Goal: Task Accomplishment & Management: Manage account settings

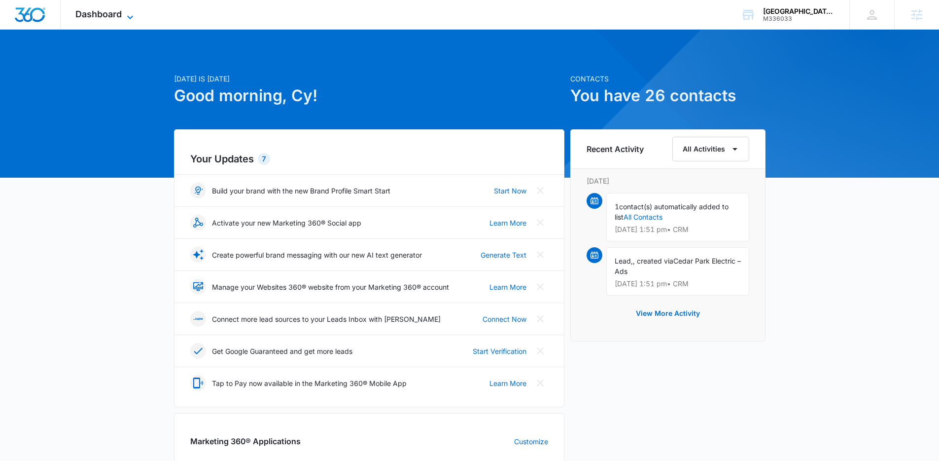
click at [100, 16] on span "Dashboard" at bounding box center [98, 14] width 46 height 10
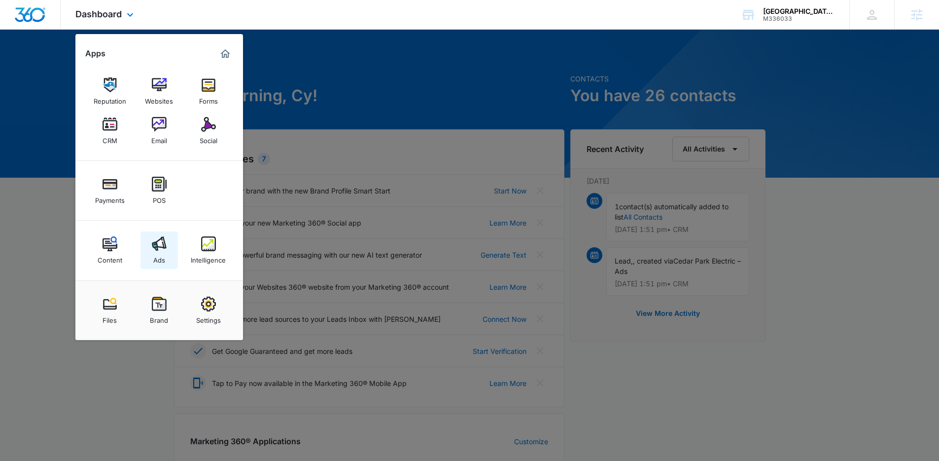
click at [162, 239] on img at bounding box center [159, 243] width 15 height 15
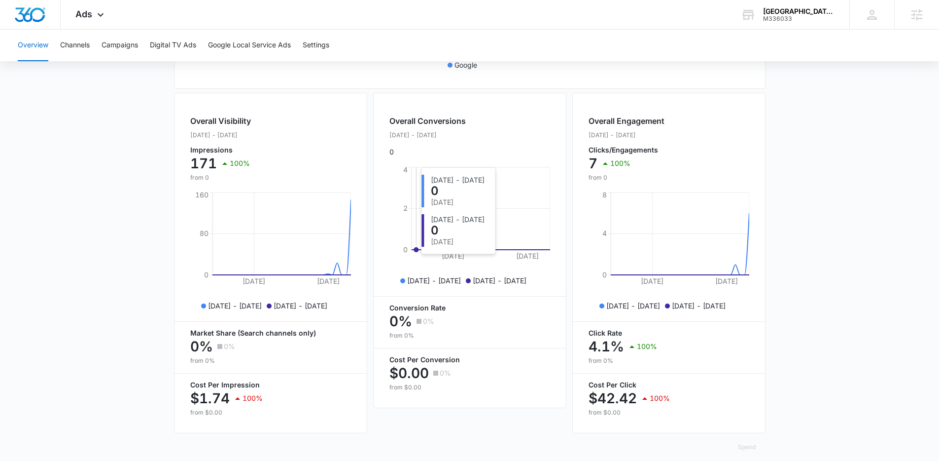
scroll to position [348, 0]
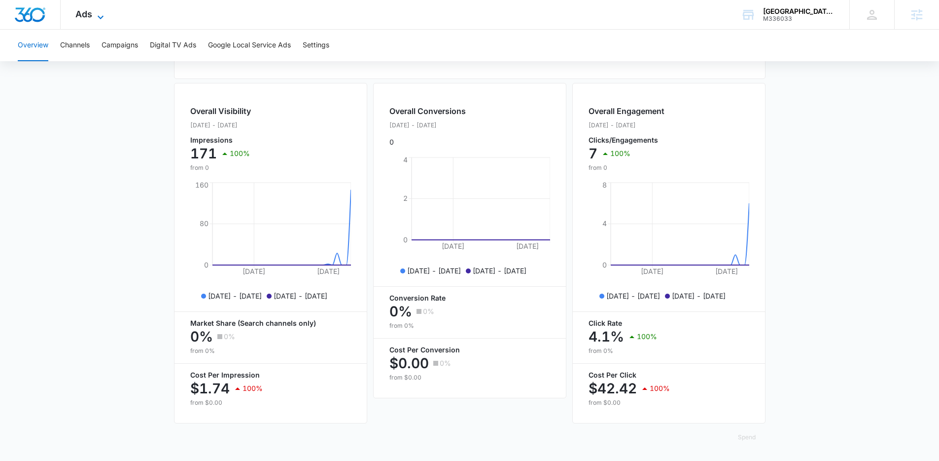
click at [84, 14] on span "Ads" at bounding box center [83, 14] width 17 height 10
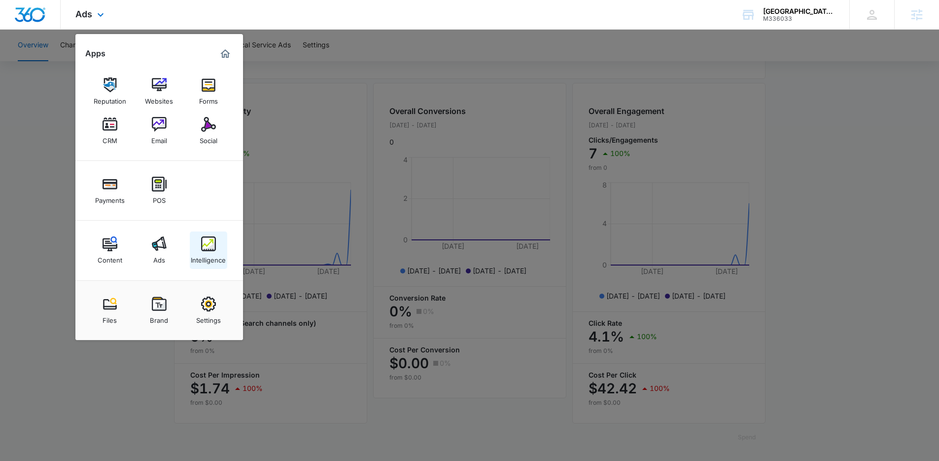
click at [200, 250] on link "Intelligence" at bounding box center [208, 249] width 37 height 37
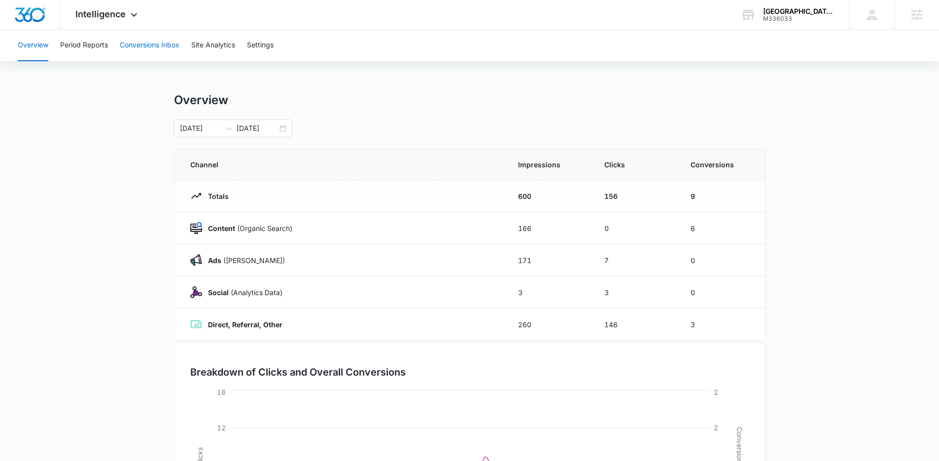
click at [171, 33] on button "Conversions Inbox" at bounding box center [150, 46] width 60 height 32
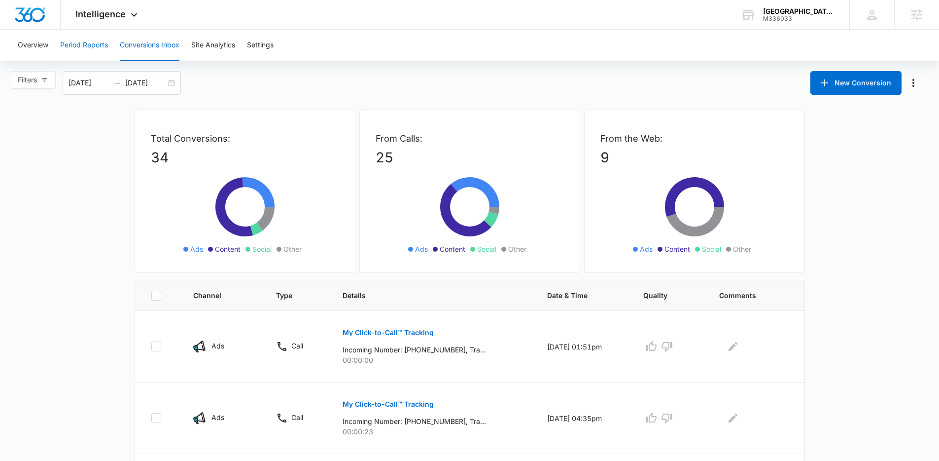
click at [95, 53] on button "Period Reports" at bounding box center [84, 46] width 48 height 32
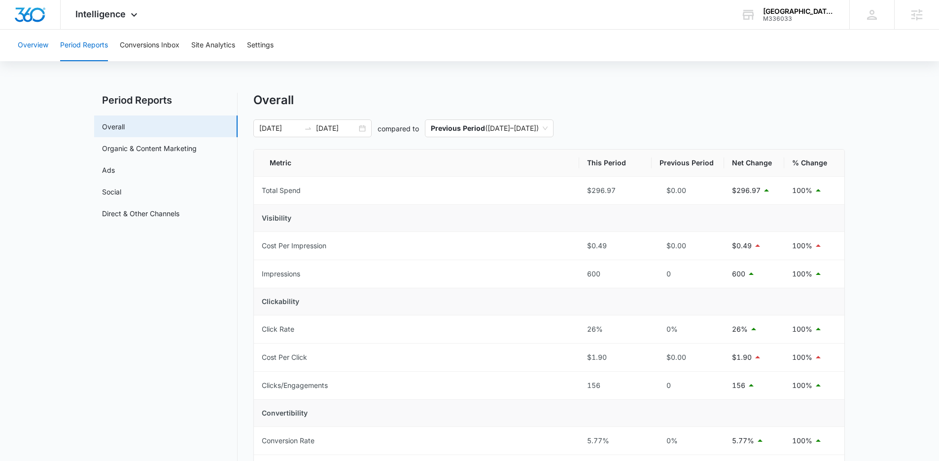
click at [35, 43] on button "Overview" at bounding box center [33, 46] width 31 height 32
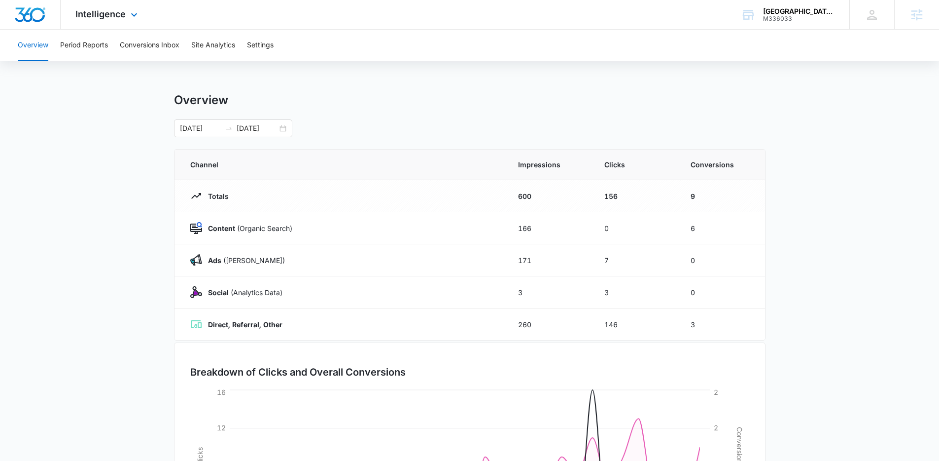
click at [109, 5] on div "Intelligence Apps Reputation Websites Forms CRM Email Social Payments POS Conte…" at bounding box center [108, 14] width 94 height 29
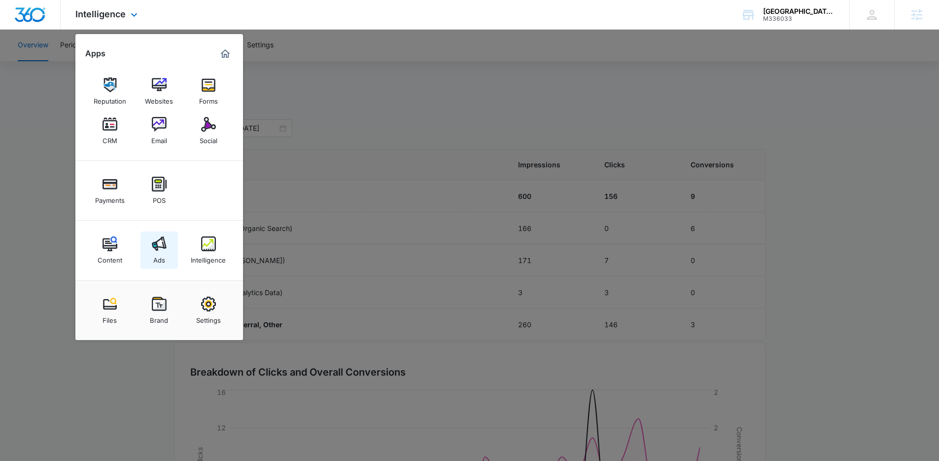
click at [149, 255] on link "Ads" at bounding box center [159, 249] width 37 height 37
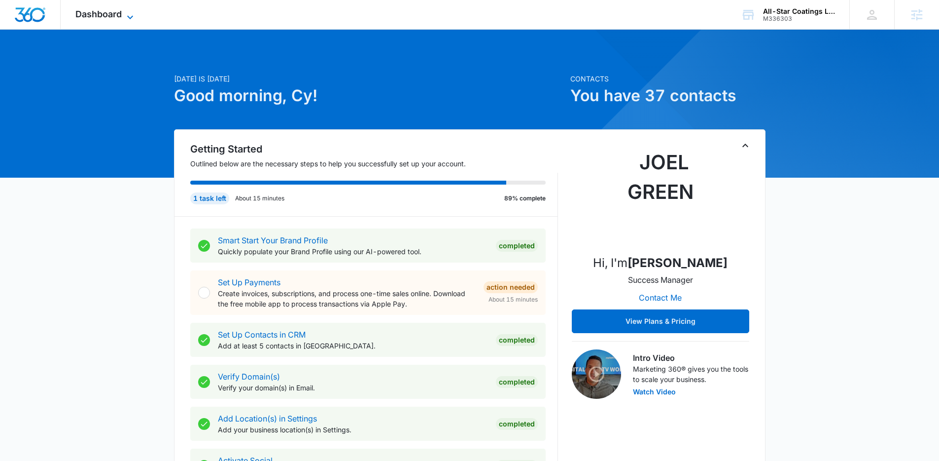
click at [116, 12] on span "Dashboard" at bounding box center [98, 14] width 46 height 10
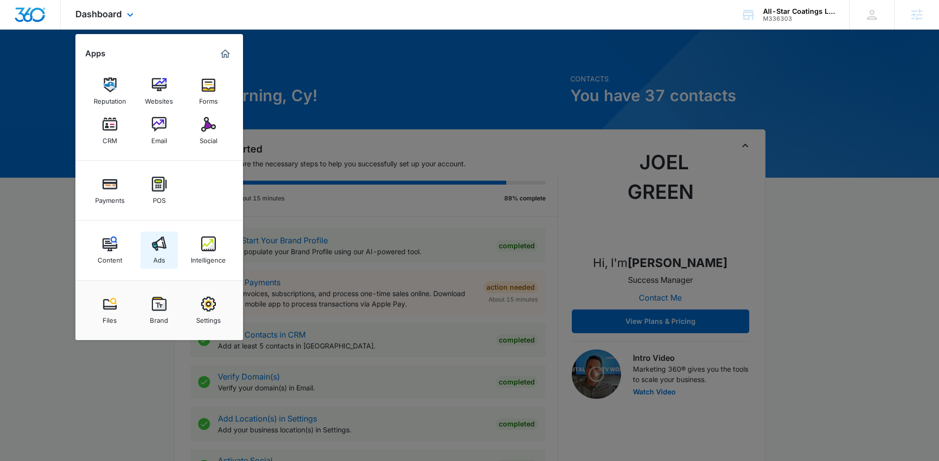
click at [170, 244] on link "Ads" at bounding box center [159, 249] width 37 height 37
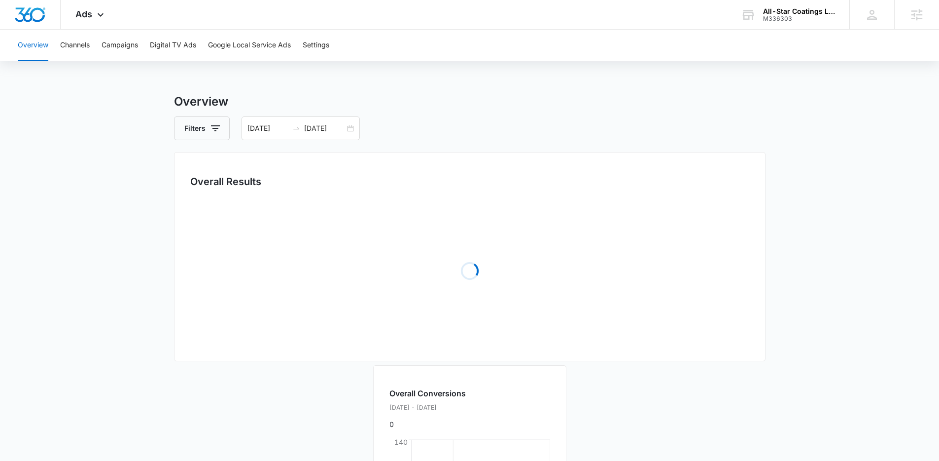
click at [238, 69] on div "Overview Channels Campaigns Digital TV Ads Google Local Service Ads Settings Ov…" at bounding box center [469, 374] width 939 height 688
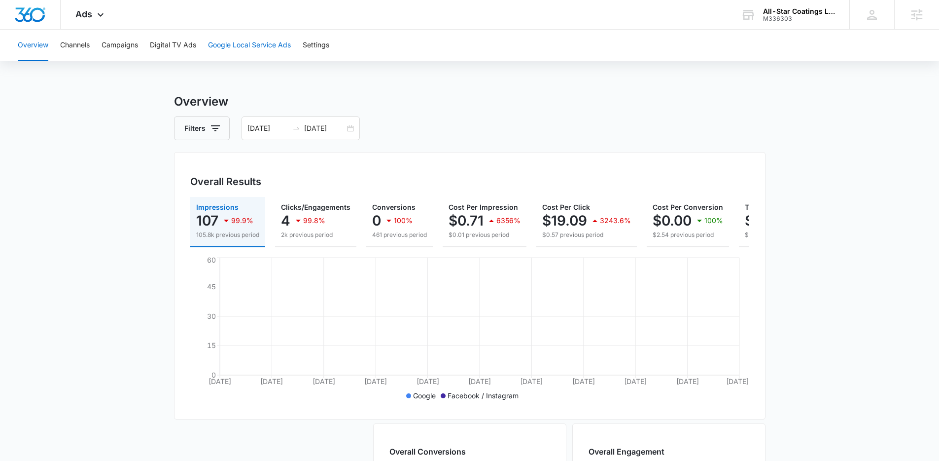
click at [247, 55] on button "Google Local Service Ads" at bounding box center [249, 46] width 83 height 32
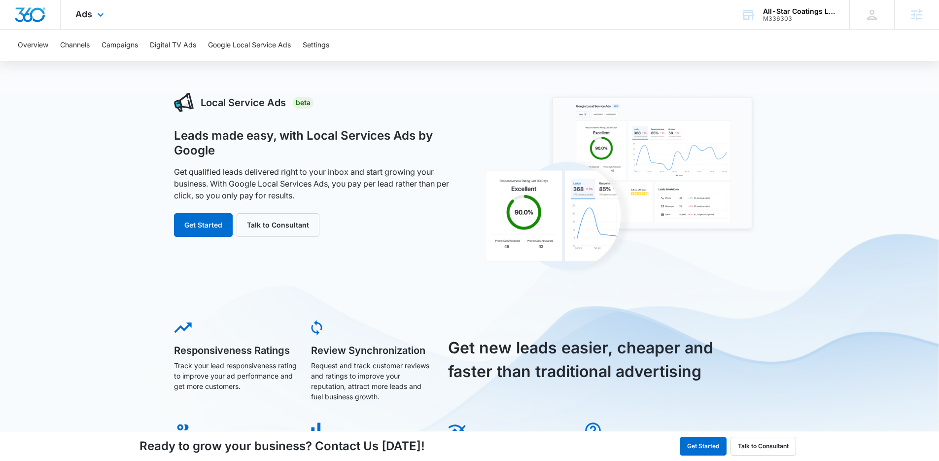
click at [88, 6] on div "Ads Apps Reputation Websites Forms CRM Email Social Payments POS Content Ads In…" at bounding box center [91, 14] width 61 height 29
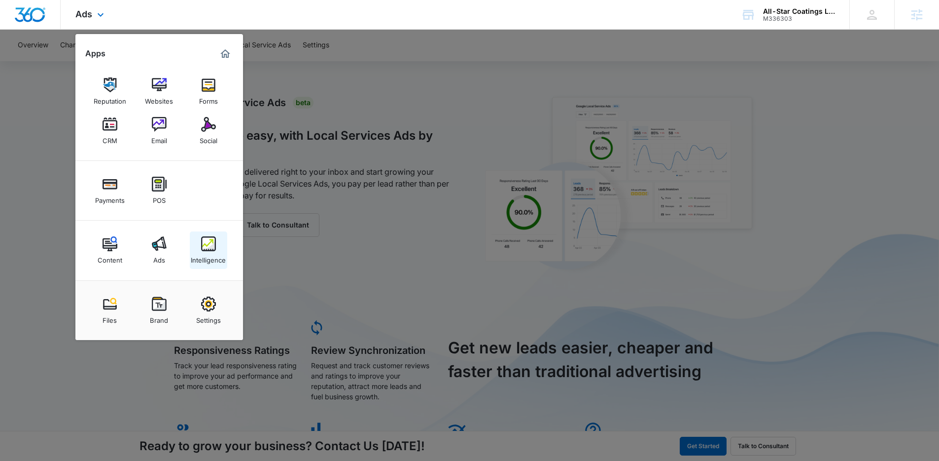
click at [209, 252] on div "Intelligence" at bounding box center [208, 257] width 35 height 13
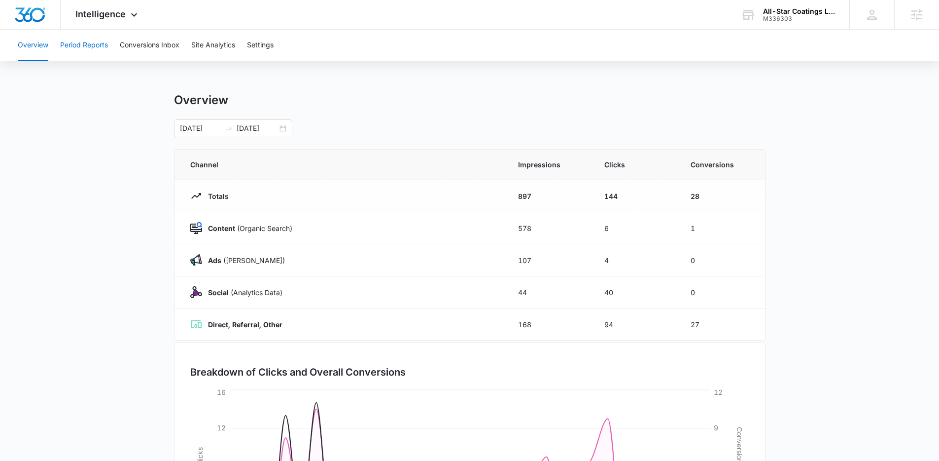
click at [91, 44] on button "Period Reports" at bounding box center [84, 46] width 48 height 32
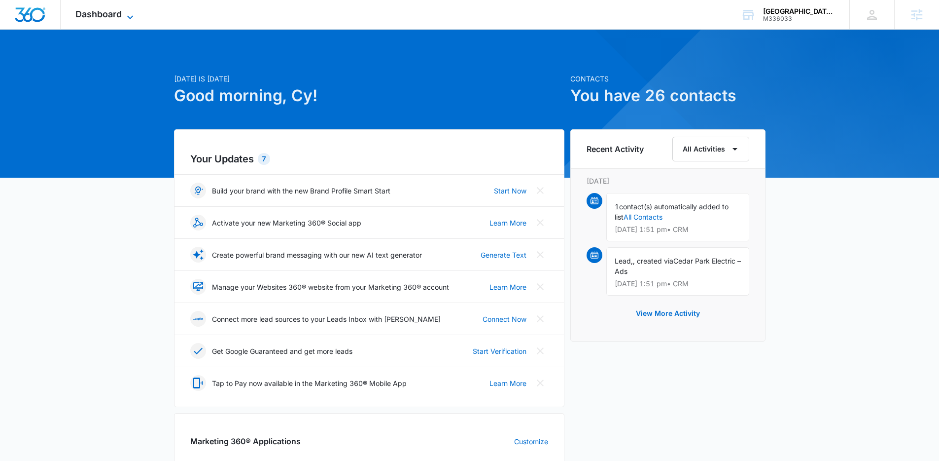
click at [127, 16] on icon at bounding box center [130, 17] width 12 height 12
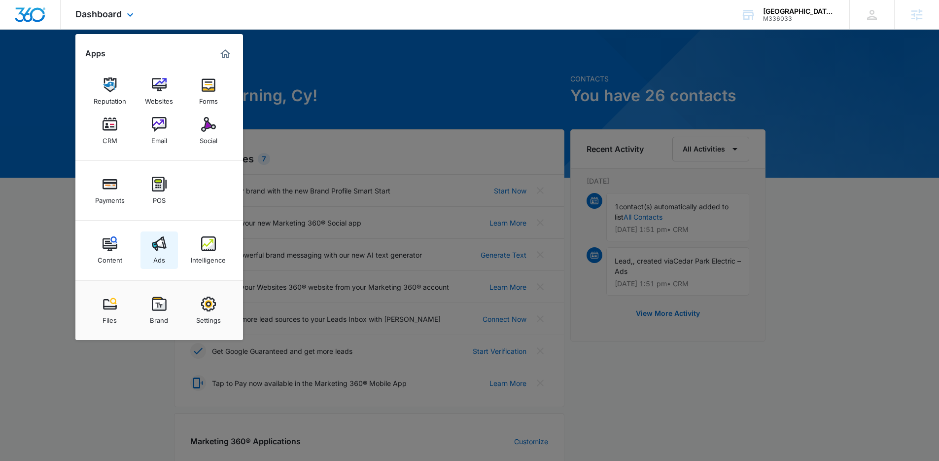
click at [153, 260] on div "Ads" at bounding box center [159, 257] width 12 height 13
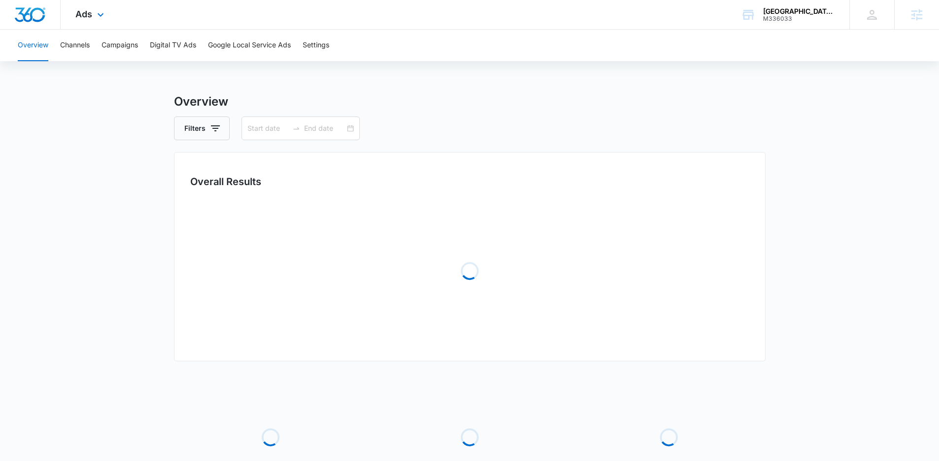
type input "[DATE]"
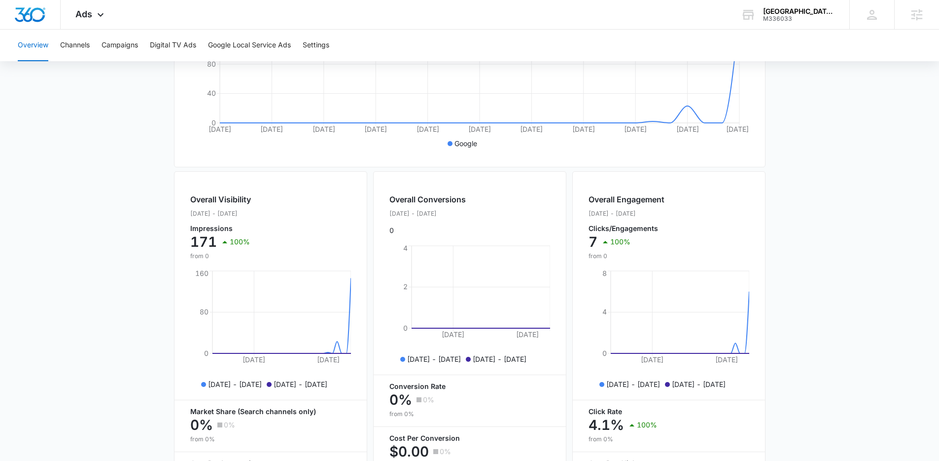
scroll to position [348, 0]
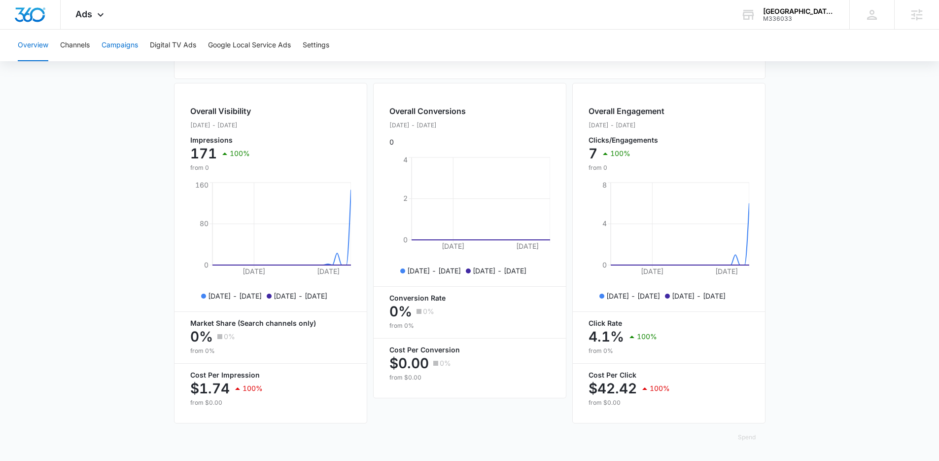
click at [125, 41] on button "Campaigns" at bounding box center [120, 46] width 36 height 32
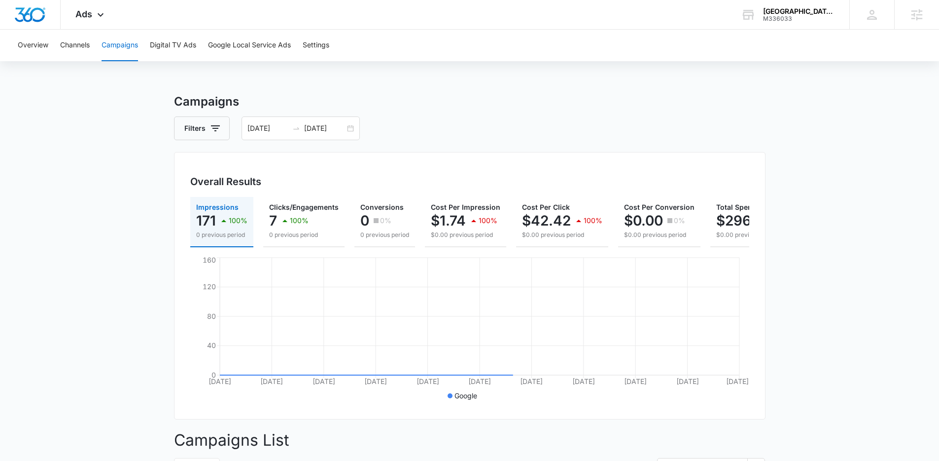
scroll to position [250, 0]
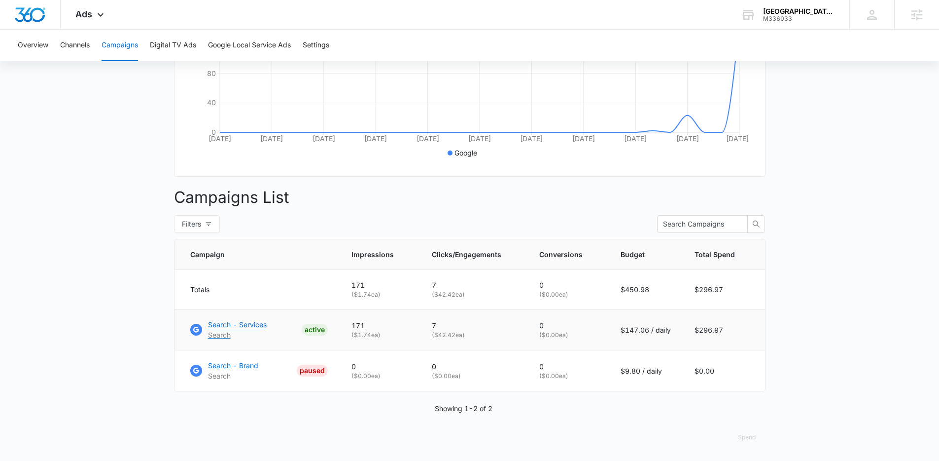
click at [253, 324] on p "Search - Services" at bounding box center [237, 324] width 59 height 10
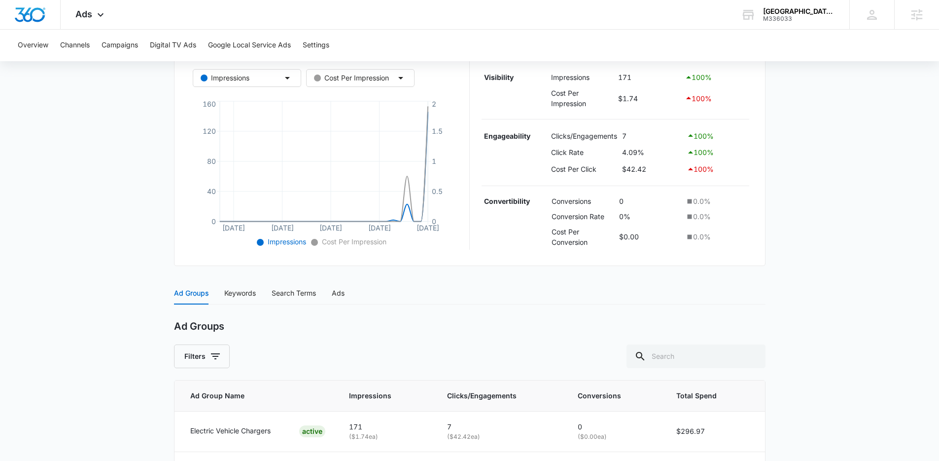
scroll to position [265, 0]
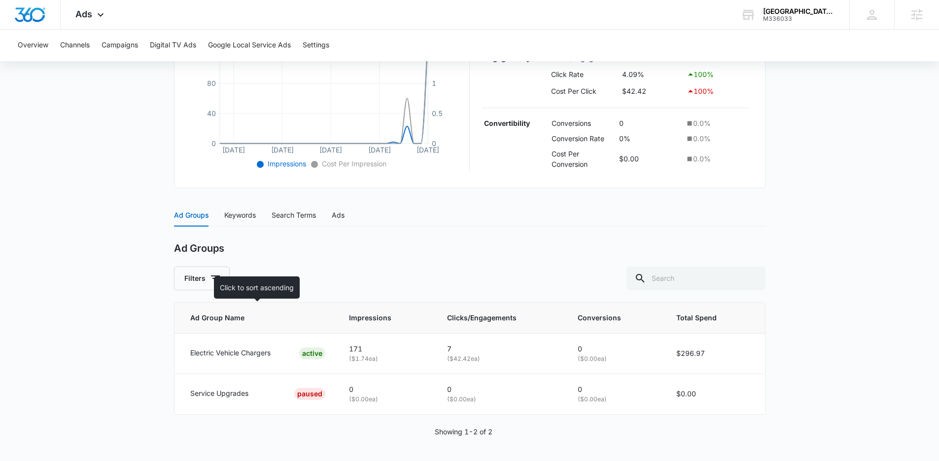
click at [242, 322] on span "Ad Group Name" at bounding box center [250, 317] width 121 height 11
click at [241, 345] on td "Electric Vehicle Chargers ACTIVE" at bounding box center [256, 353] width 163 height 40
click at [241, 349] on p "Electric Vehicle Chargers" at bounding box center [230, 352] width 80 height 11
click at [236, 214] on div "Keywords" at bounding box center [240, 215] width 32 height 11
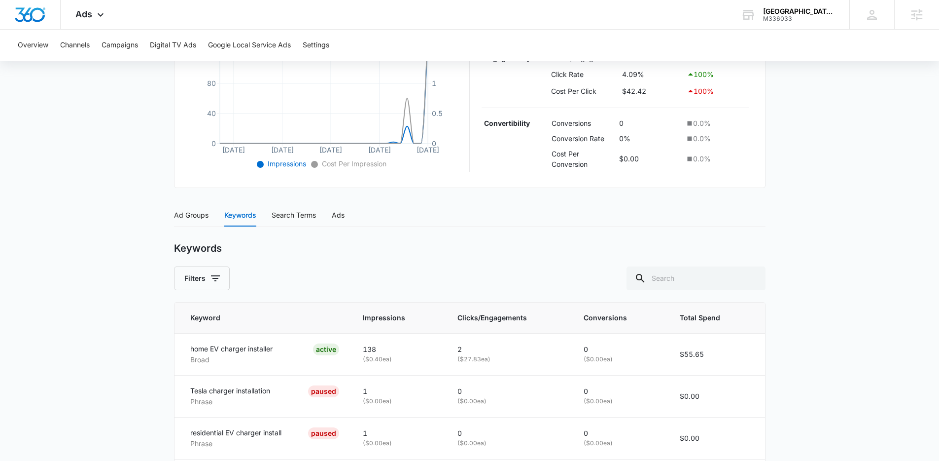
scroll to position [352, 0]
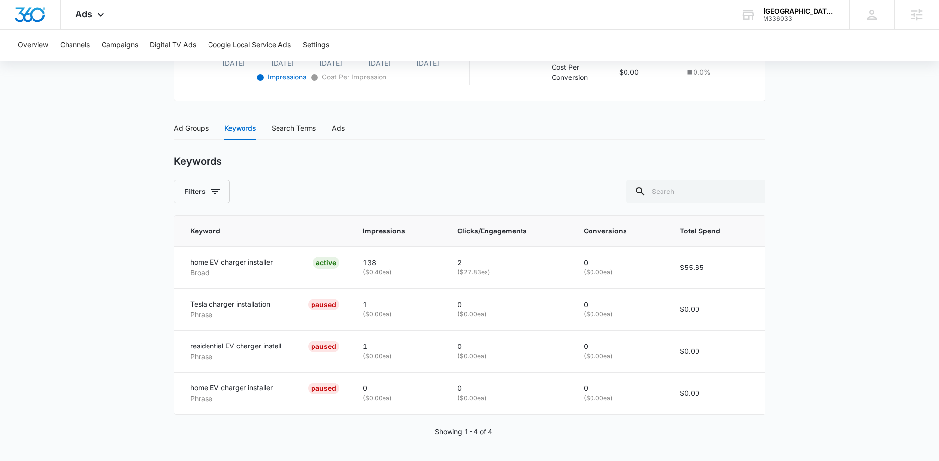
click at [267, 125] on div "Ad Groups Keywords Search Terms Ads" at bounding box center [259, 128] width 171 height 23
click at [288, 131] on div "Search Terms" at bounding box center [294, 128] width 44 height 11
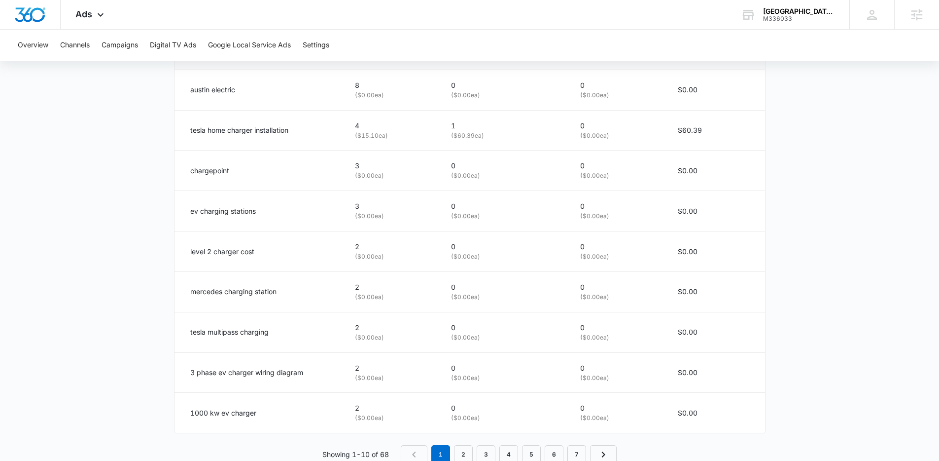
scroll to position [583, 0]
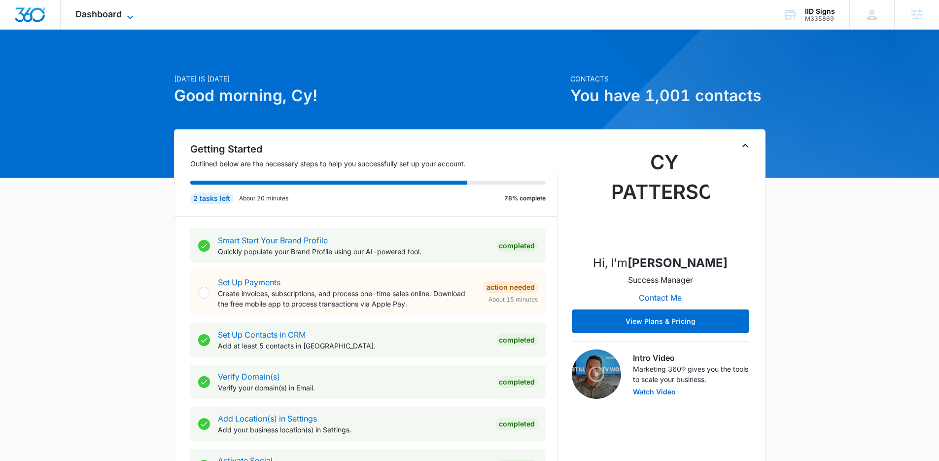
click at [127, 14] on icon at bounding box center [130, 17] width 12 height 12
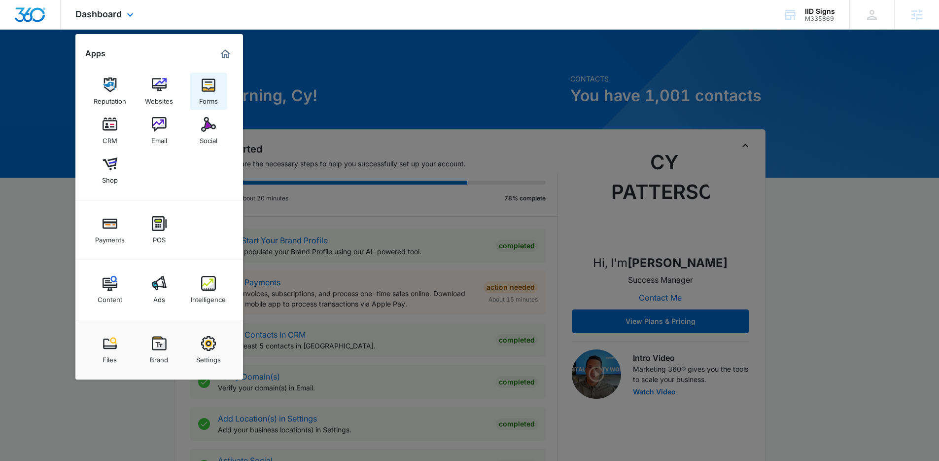
click at [198, 86] on link "Forms" at bounding box center [208, 90] width 37 height 37
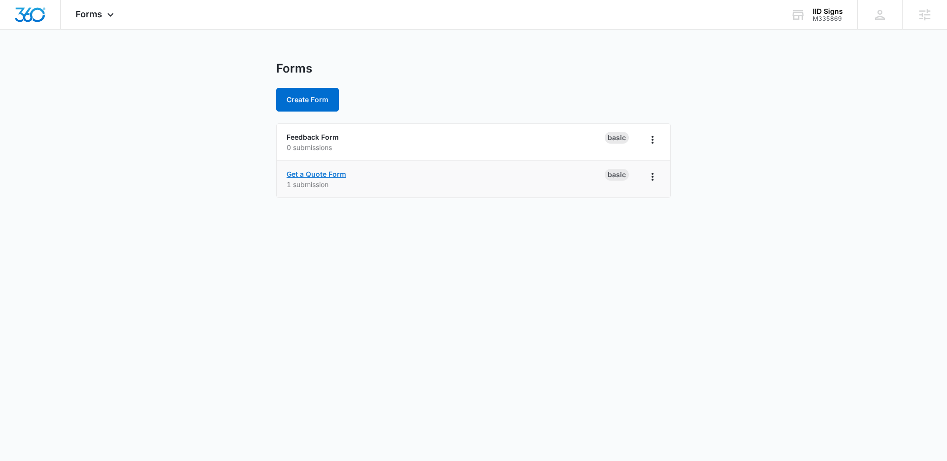
click at [315, 174] on link "Get a Quote Form" at bounding box center [317, 174] width 60 height 8
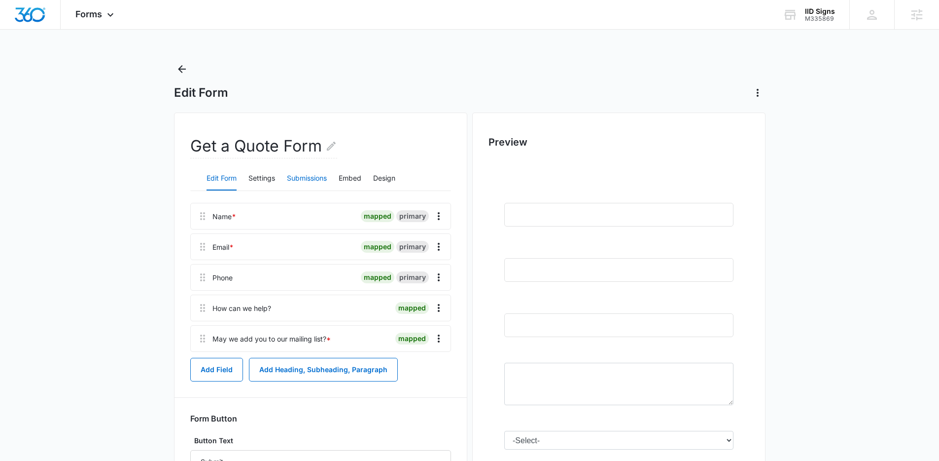
click at [317, 177] on button "Submissions" at bounding box center [307, 179] width 40 height 24
